Goal: Task Accomplishment & Management: Use online tool/utility

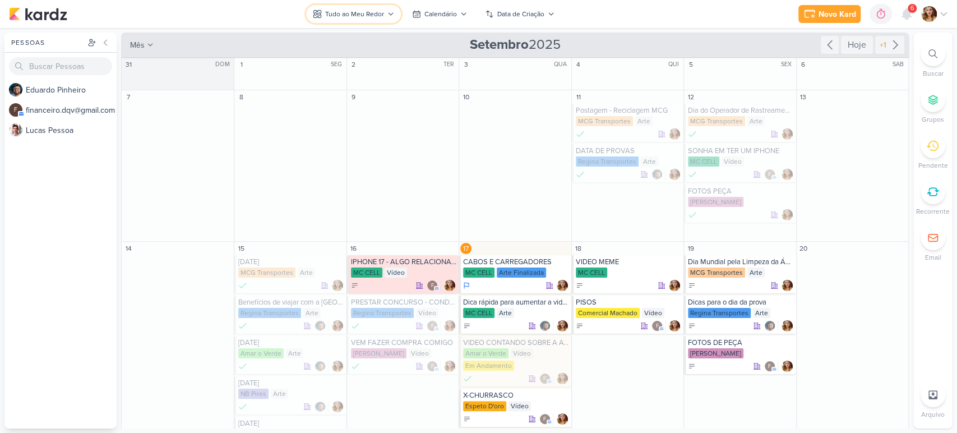
click at [372, 12] on div "Tudo ao Meu Redor" at bounding box center [354, 14] width 59 height 10
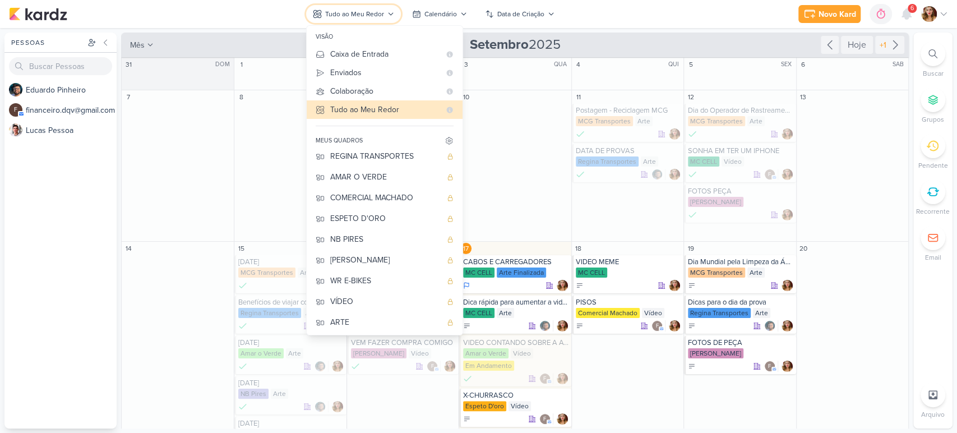
scroll to position [47, 0]
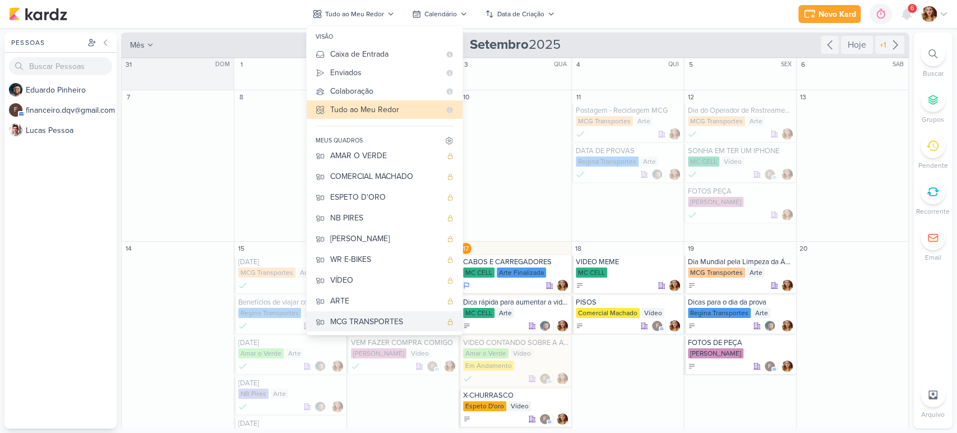
click at [417, 312] on button "MCG TRANSPORTES" at bounding box center [385, 321] width 156 height 21
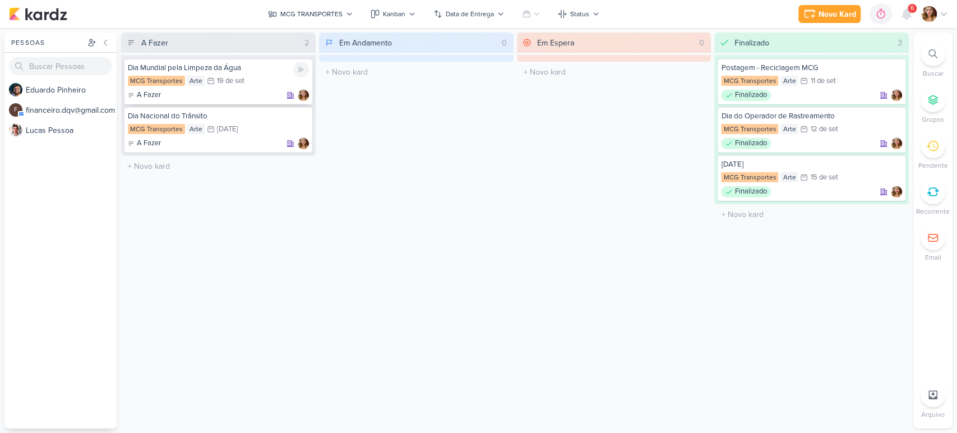
click at [248, 69] on div "Dia Mundial pela Limpeza da Água" at bounding box center [218, 68] width 181 height 10
click at [322, 6] on button "MCG TRANSPORTES" at bounding box center [310, 14] width 98 height 18
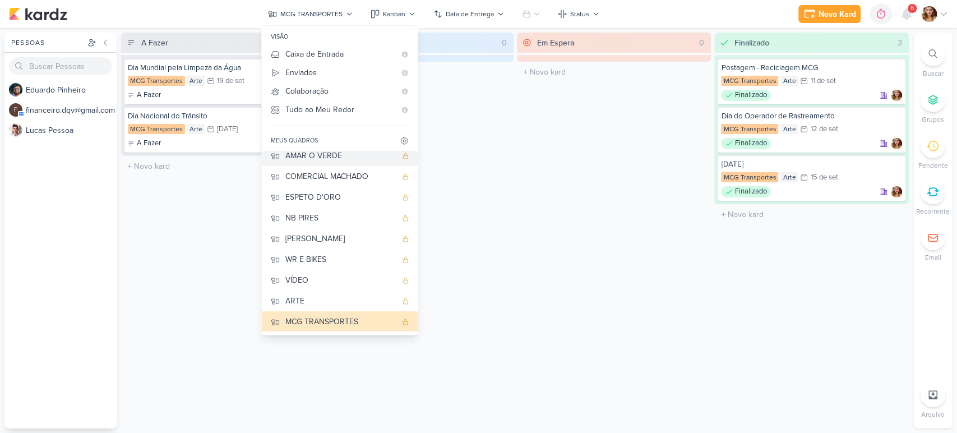
click at [327, 161] on button "AMAR O VERDE" at bounding box center [340, 155] width 156 height 21
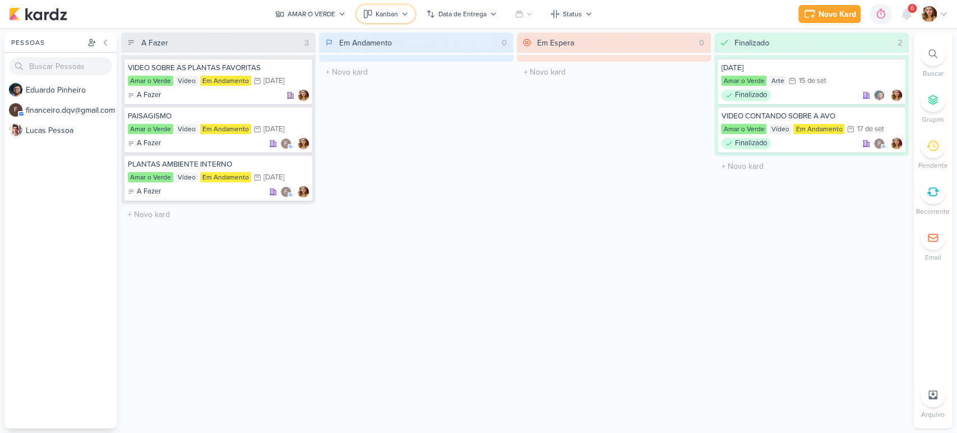
click at [397, 13] on div "Kanban" at bounding box center [387, 14] width 22 height 10
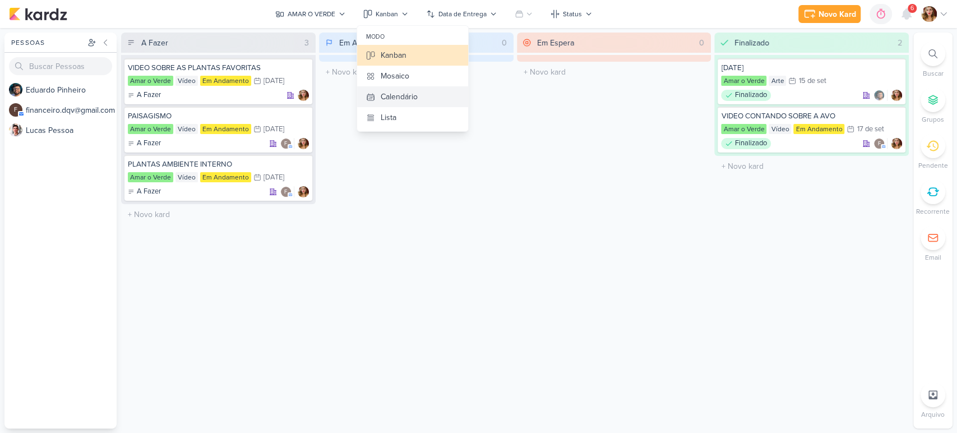
click at [425, 97] on button "Calendário" at bounding box center [412, 96] width 111 height 21
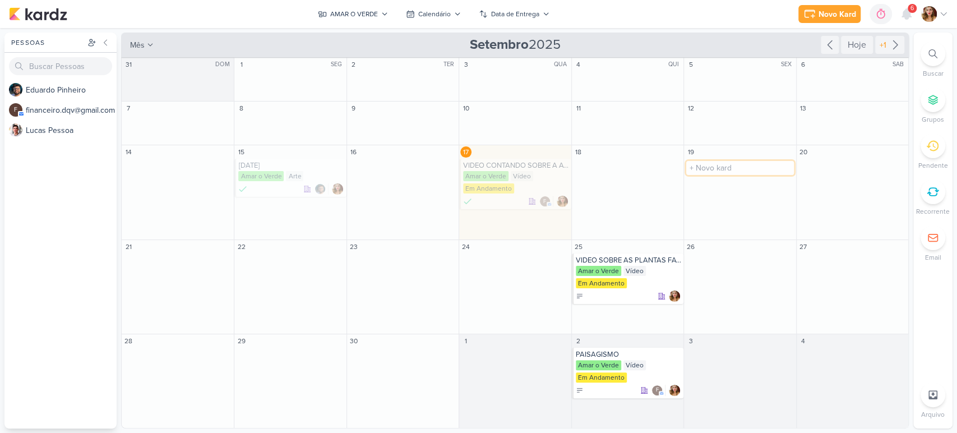
click at [754, 170] on input "text" at bounding box center [739, 168] width 107 height 14
type input "FOTO DE PLANTAS"
click at [736, 172] on div "Amar o Verde" at bounding box center [740, 176] width 105 height 11
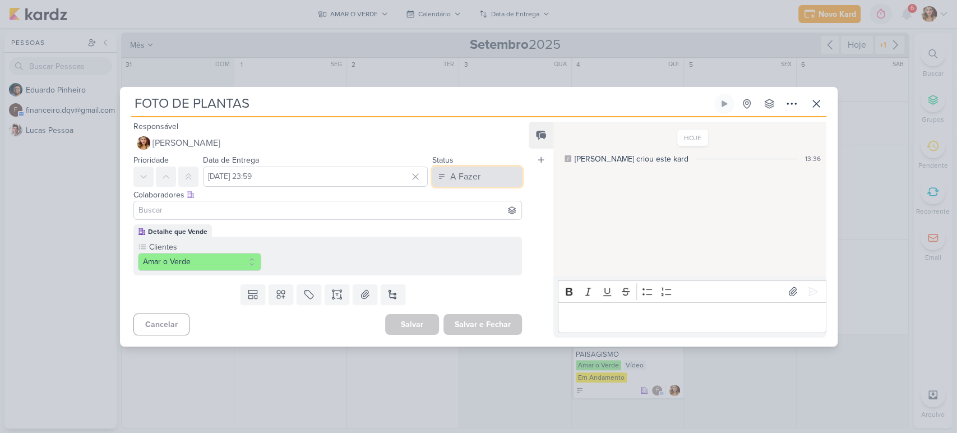
click at [462, 178] on div "A Fazer" at bounding box center [465, 176] width 30 height 13
click at [296, 206] on input at bounding box center [328, 210] width 384 height 13
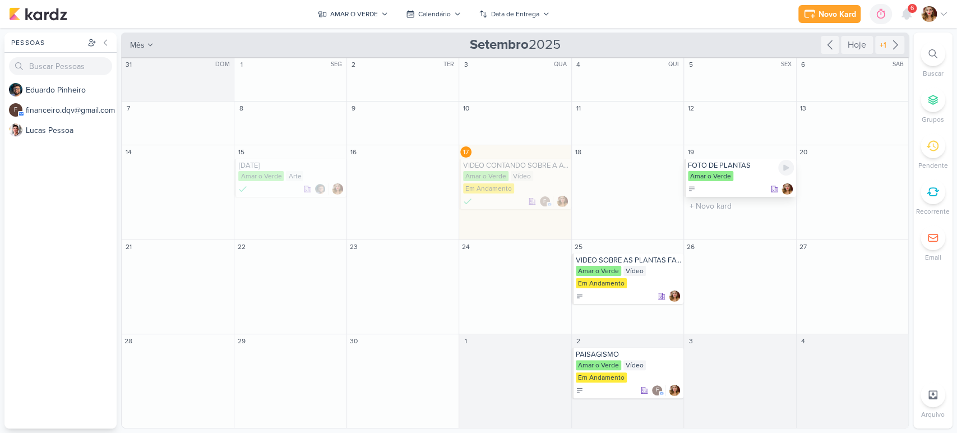
click at [726, 159] on div "FOTO DE PLANTAS Amar o Verde" at bounding box center [740, 178] width 112 height 38
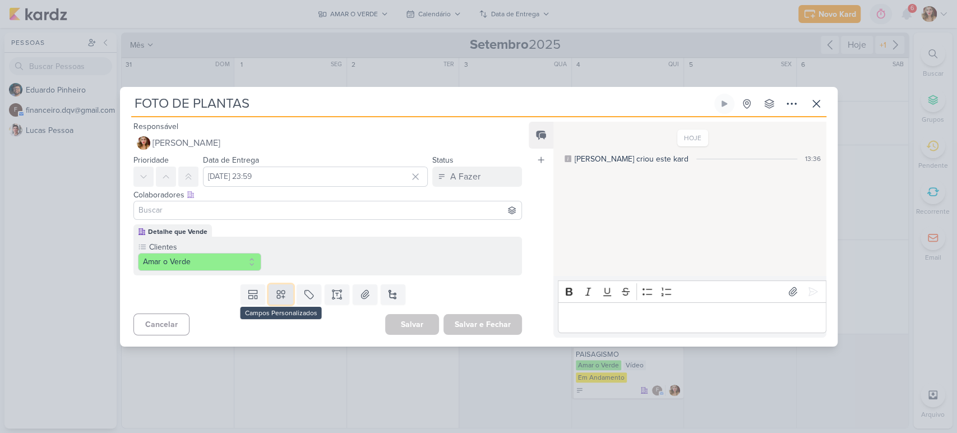
click at [287, 294] on button at bounding box center [281, 294] width 25 height 20
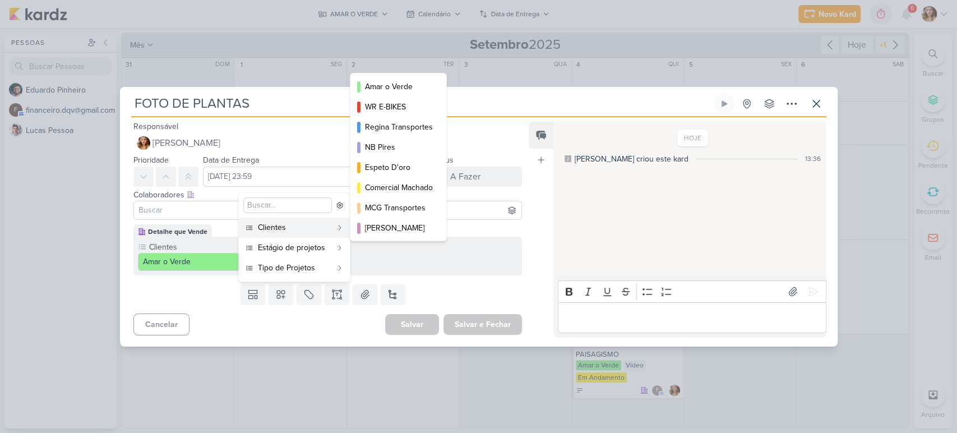
scroll to position [21, 0]
click at [447, 84] on div "Amar o Verde WR E-BIKES Regina Transportes NB Pires Espeto D'oro [PERSON_NAME]" at bounding box center [398, 157] width 97 height 168
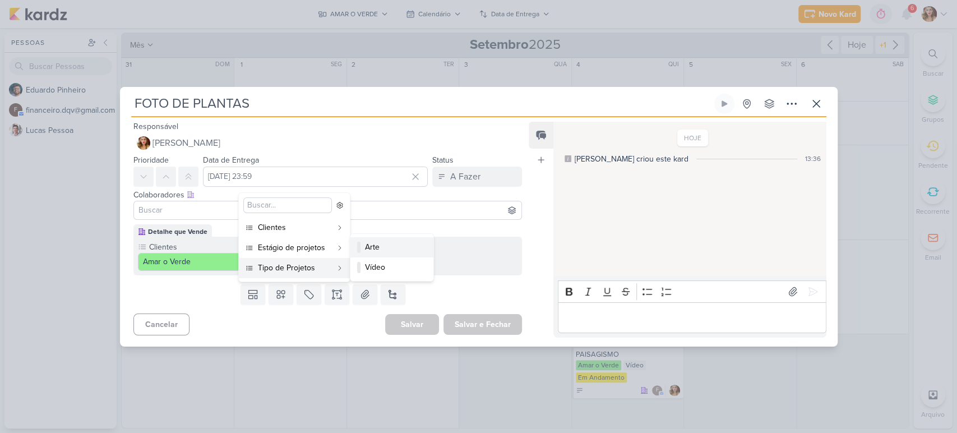
click at [380, 246] on div "Arte" at bounding box center [392, 247] width 55 height 12
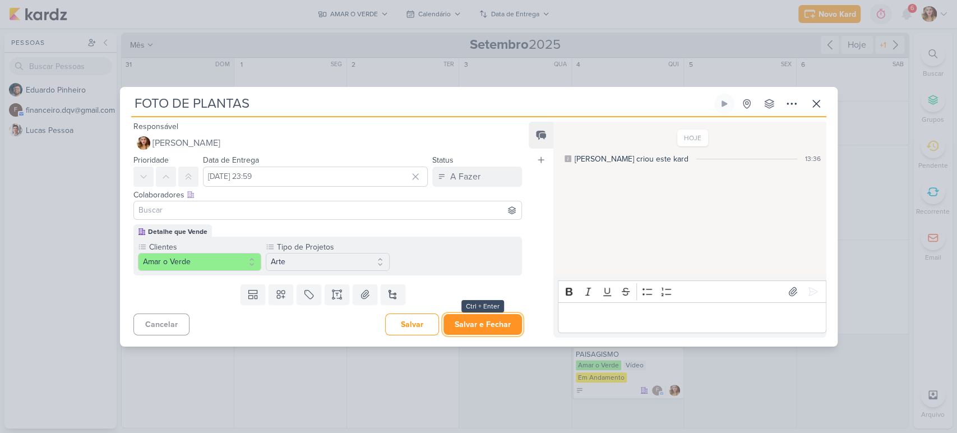
click at [503, 331] on button "Salvar e Fechar" at bounding box center [483, 324] width 79 height 21
